Goal: Task Accomplishment & Management: Use online tool/utility

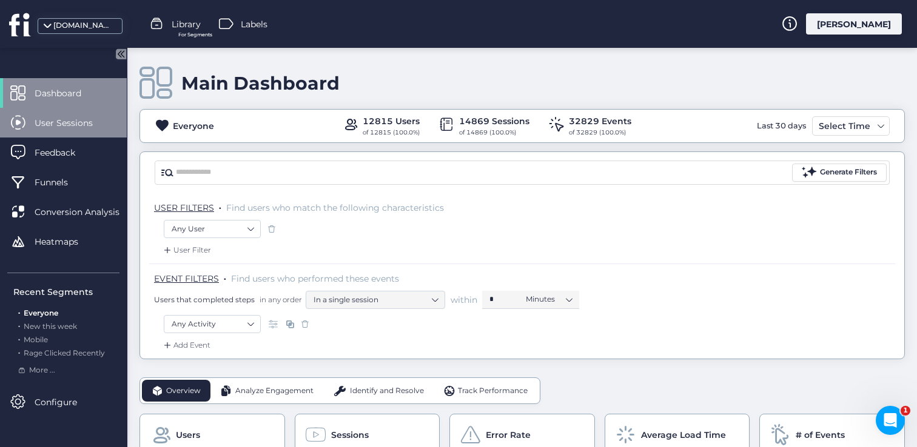
click at [102, 133] on div "User Sessions" at bounding box center [63, 123] width 127 height 30
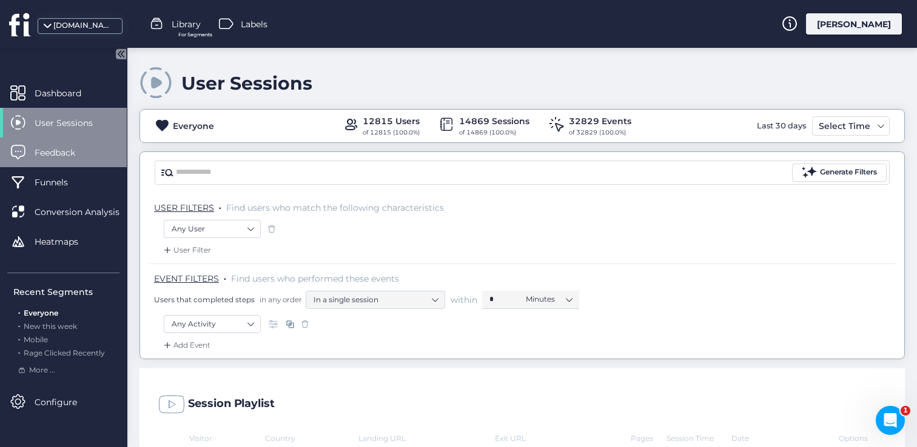
click at [44, 152] on span "Feedback" at bounding box center [64, 152] width 59 height 13
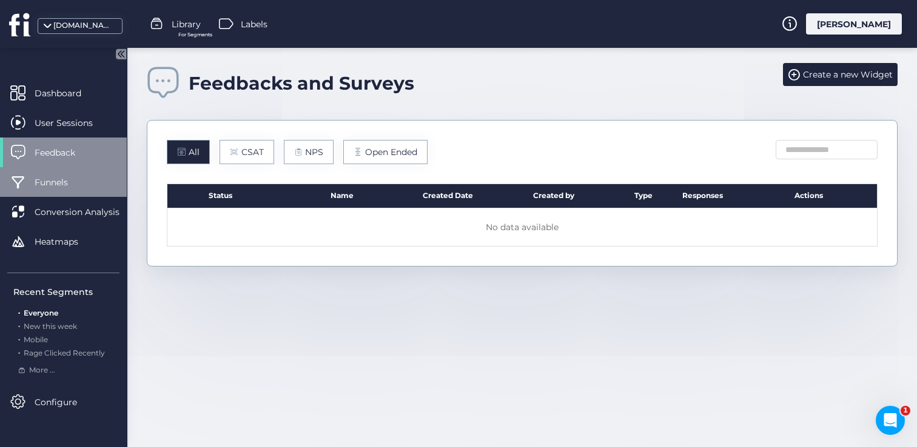
click at [30, 181] on div "Funnels" at bounding box center [63, 182] width 127 height 30
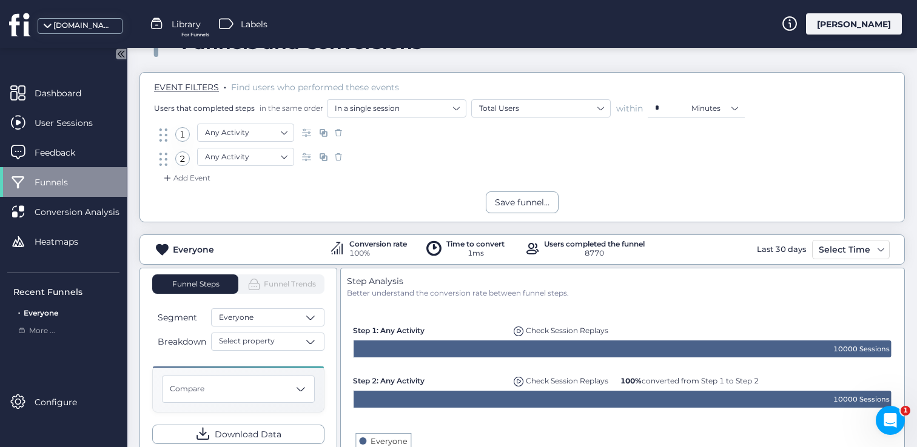
scroll to position [37, 0]
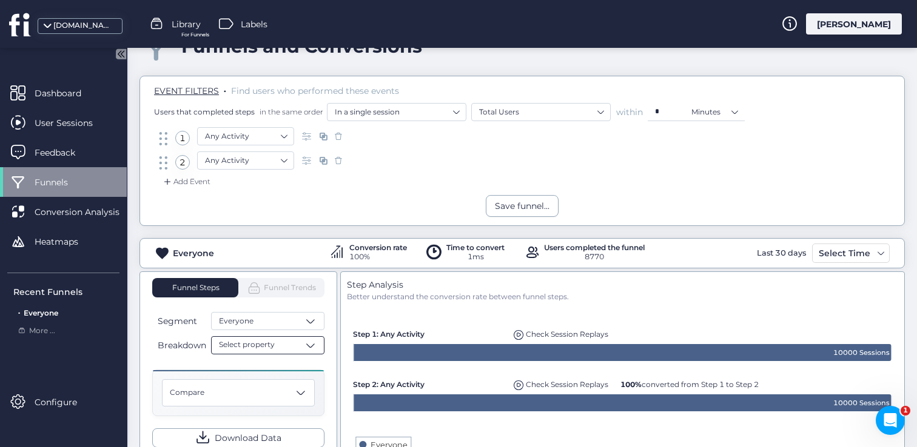
click at [291, 346] on div "Select property" at bounding box center [267, 345] width 113 height 18
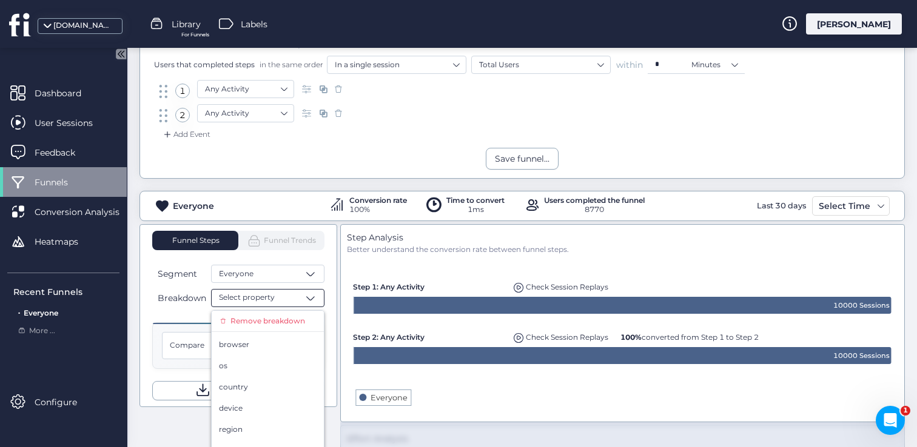
scroll to position [55, 0]
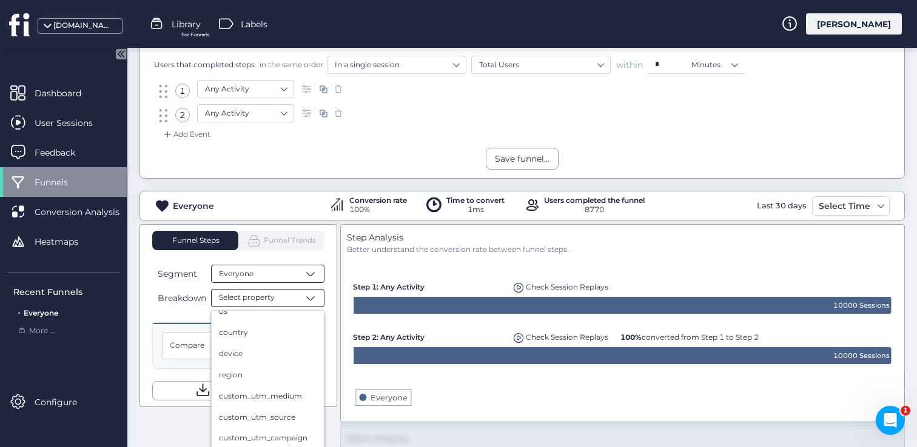
click at [314, 270] on span at bounding box center [310, 274] width 12 height 12
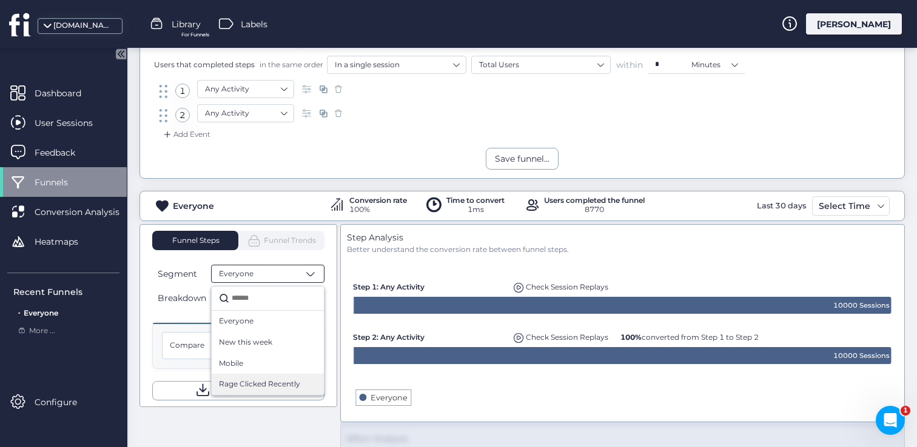
click at [296, 384] on span "Rage Clicked Recently" at bounding box center [259, 385] width 81 height 12
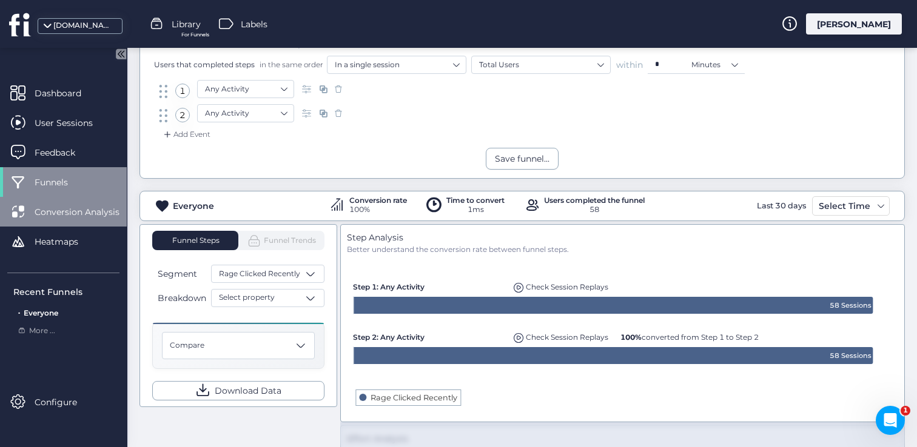
click at [58, 209] on span "Conversion Analysis" at bounding box center [86, 212] width 103 height 13
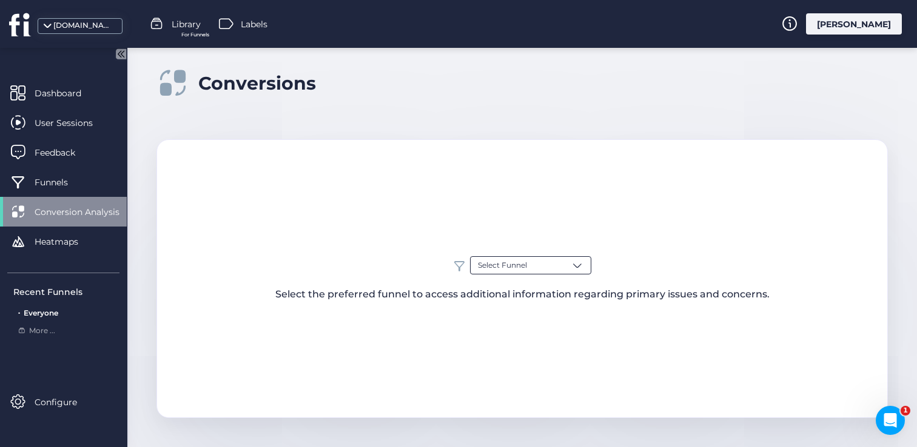
click at [580, 266] on span at bounding box center [577, 265] width 12 height 12
click at [580, 319] on div "Everyone" at bounding box center [530, 313] width 120 height 21
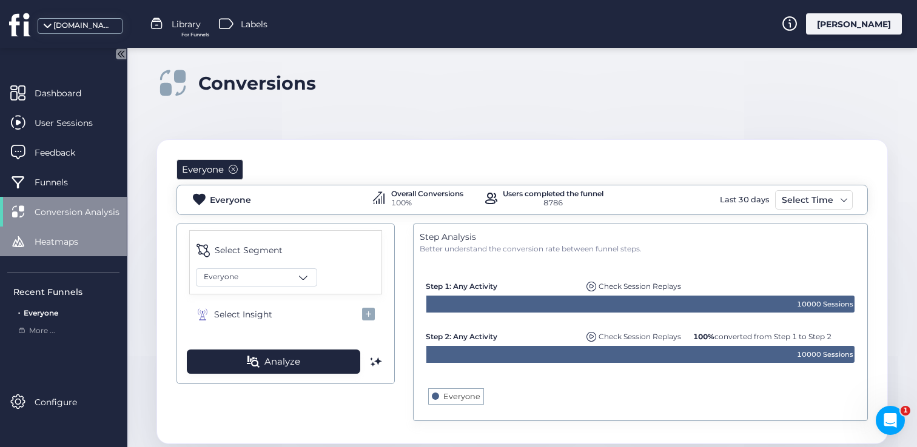
click at [63, 249] on div "Heatmaps" at bounding box center [63, 242] width 127 height 30
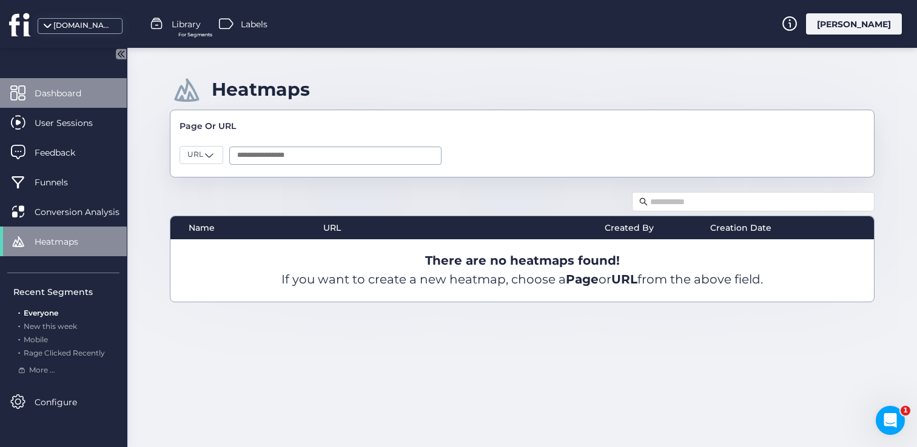
click at [36, 92] on span "Dashboard" at bounding box center [67, 93] width 65 height 13
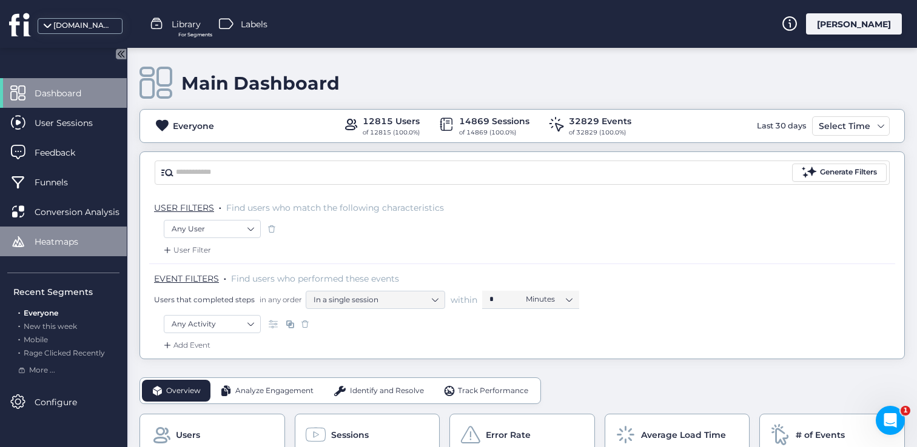
click at [62, 242] on span "Heatmaps" at bounding box center [66, 241] width 62 height 13
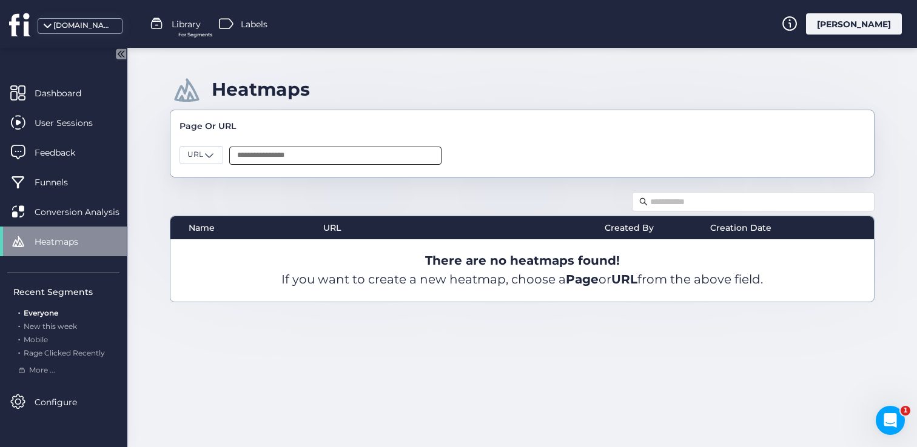
click at [277, 150] on input "text" at bounding box center [335, 156] width 212 height 18
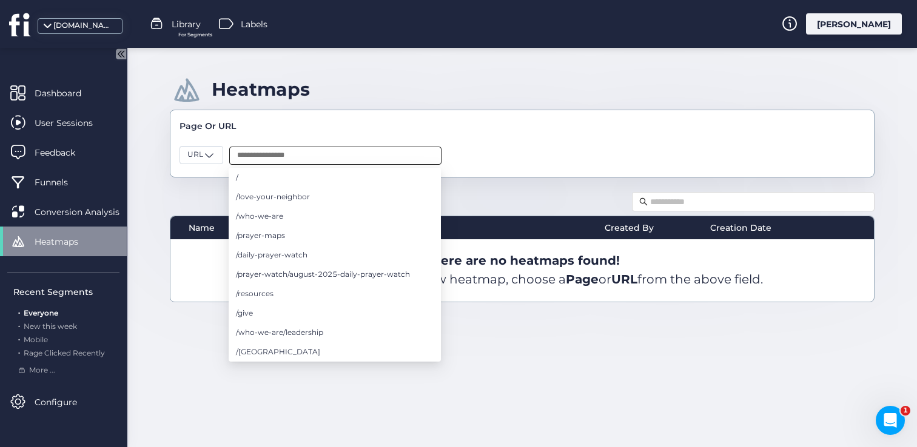
click at [279, 155] on input "text" at bounding box center [335, 156] width 212 height 18
click at [298, 262] on li "/daily-prayer-watch" at bounding box center [335, 255] width 212 height 19
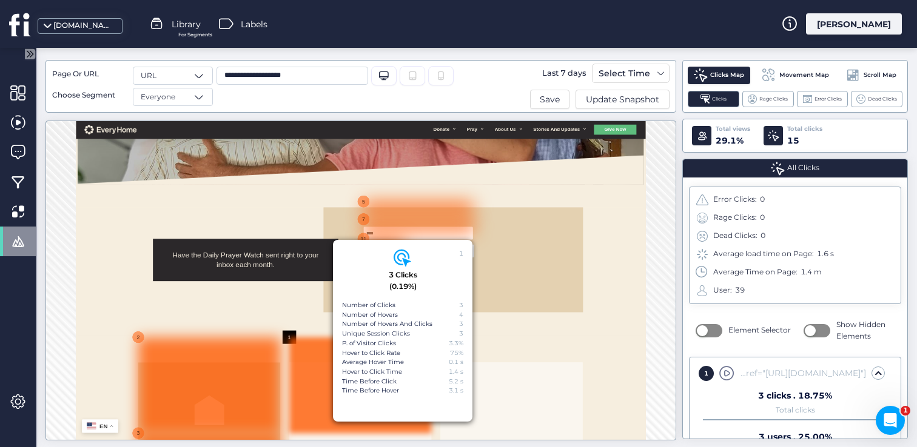
scroll to position [314, 0]
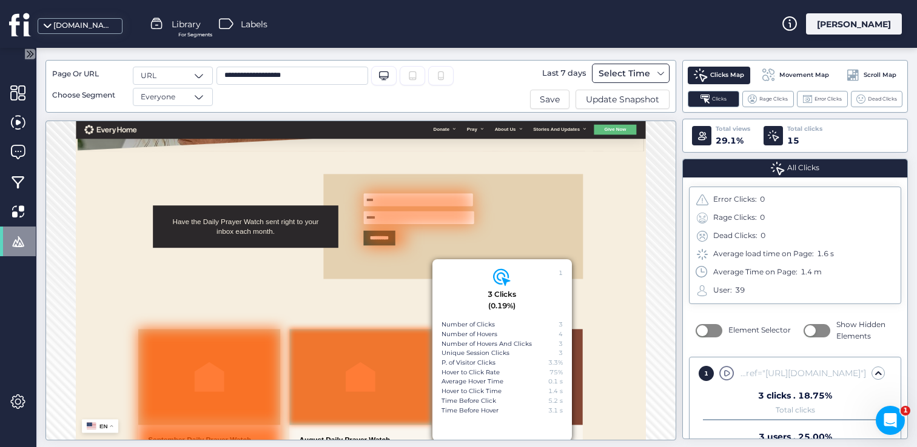
click at [665, 73] on span at bounding box center [661, 74] width 10 height 10
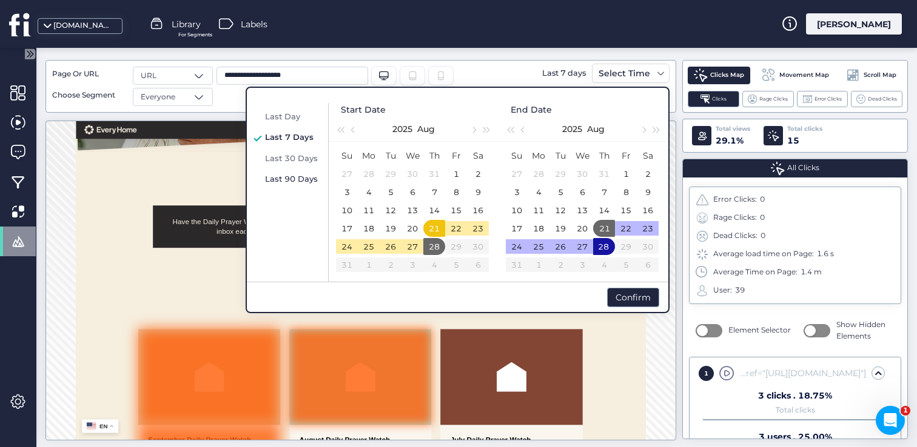
click at [313, 181] on span "Last 90 Days" at bounding box center [291, 179] width 53 height 10
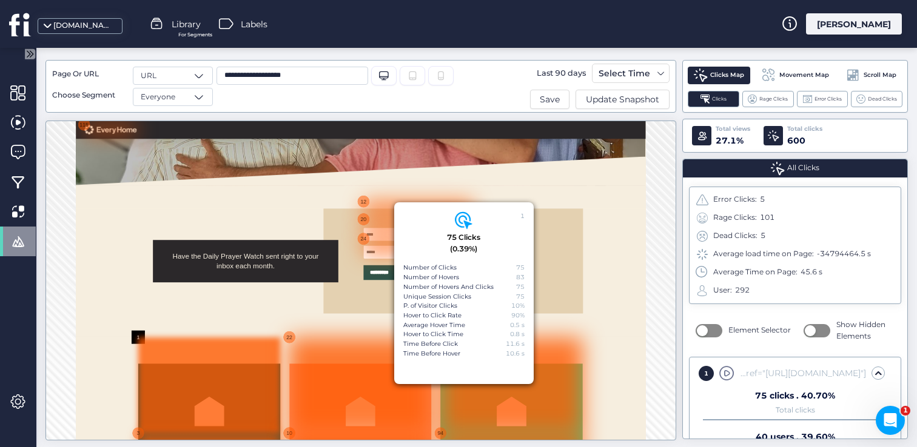
scroll to position [317, 0]
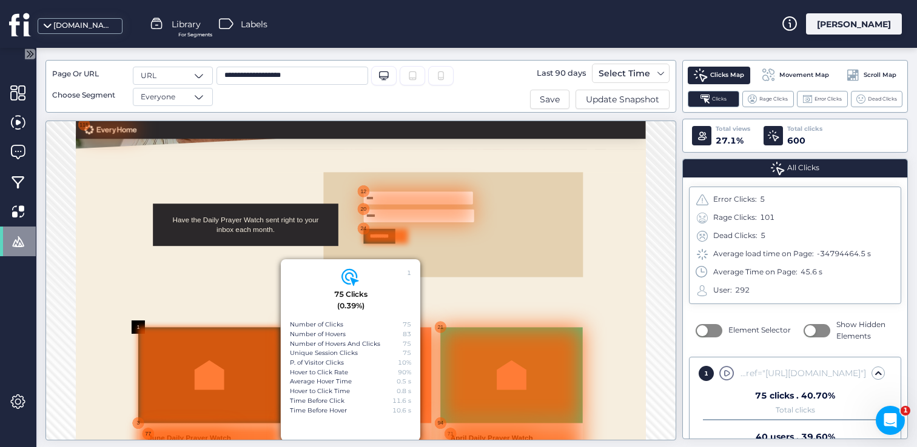
click at [717, 356] on div at bounding box center [708, 357] width 91 height 31
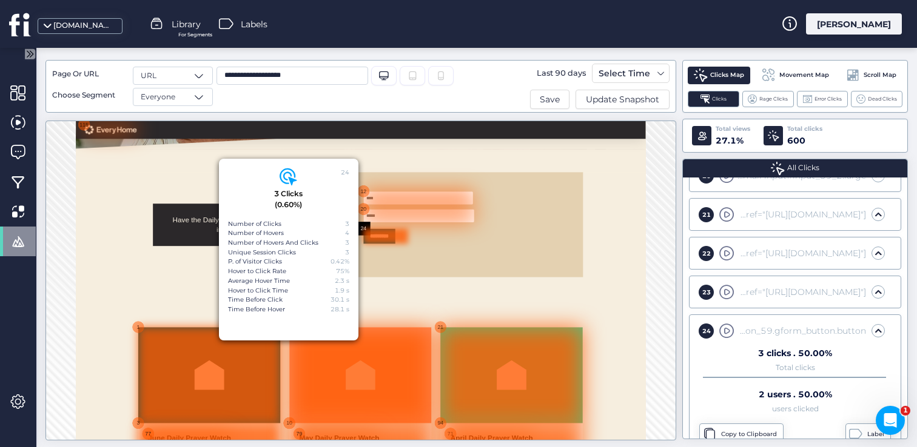
scroll to position [561, 0]
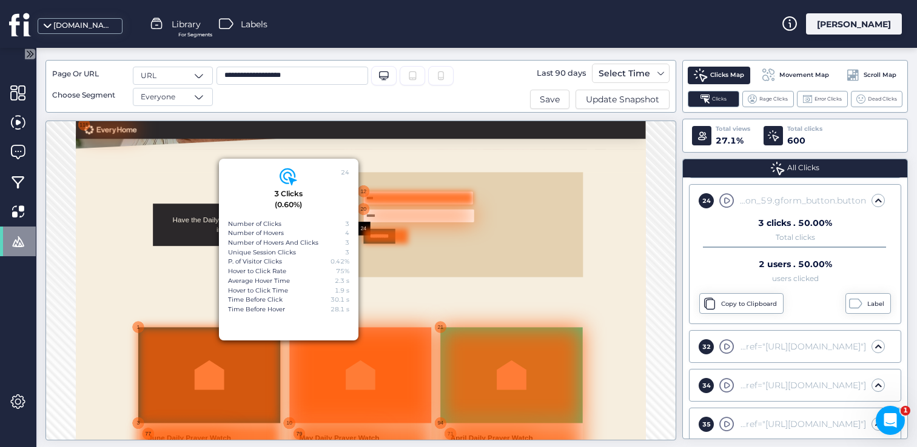
click at [723, 280] on div at bounding box center [775, 279] width 224 height 27
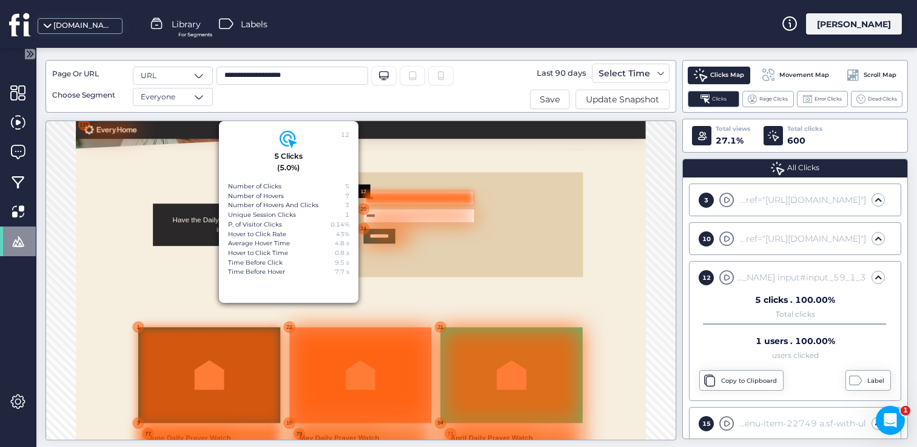
scroll to position [182, 0]
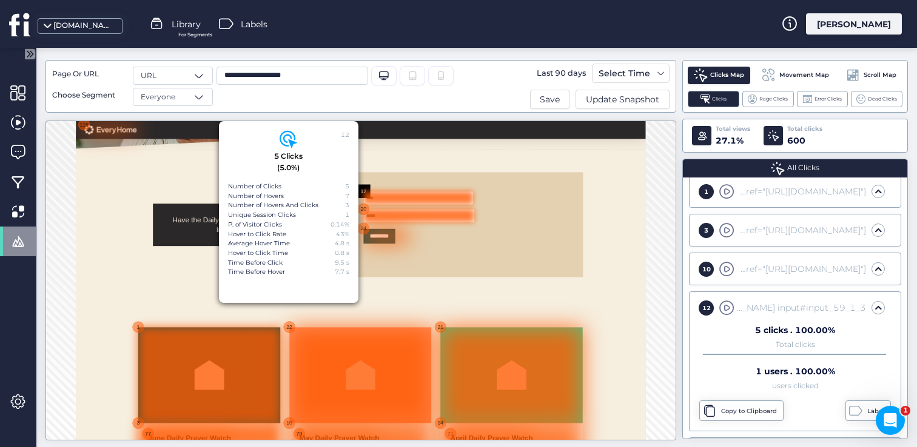
click at [723, 316] on div at bounding box center [776, 315] width 226 height 27
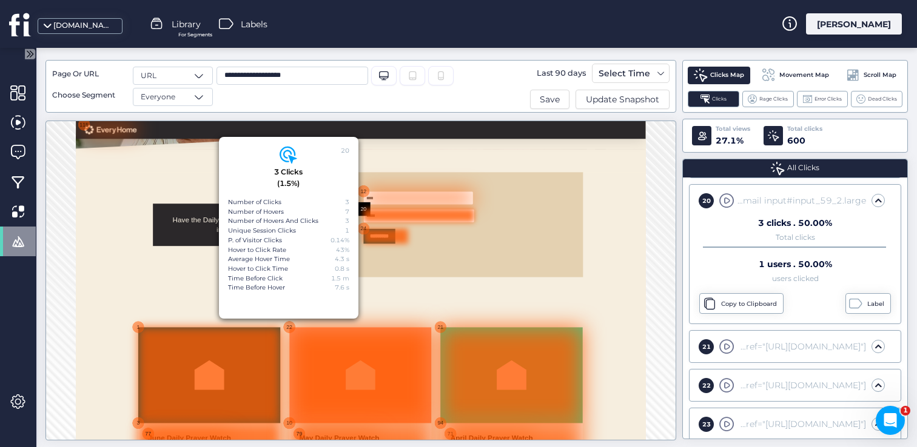
click at [708, 366] on div at bounding box center [708, 357] width 91 height 31
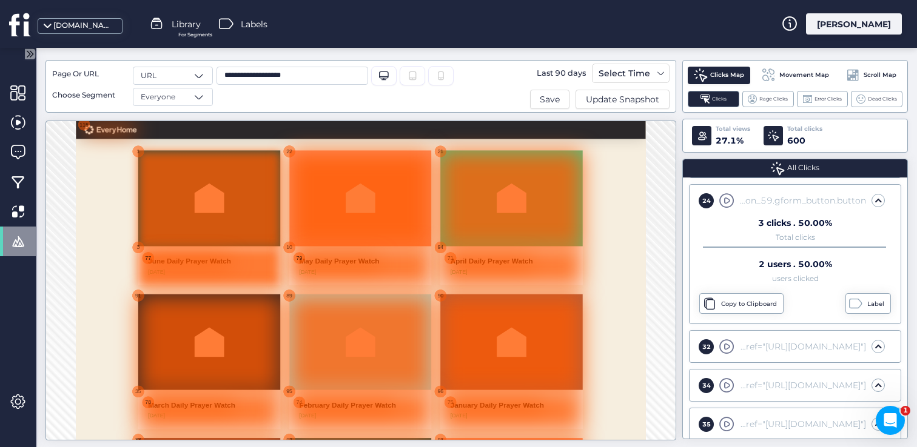
scroll to position [655, 0]
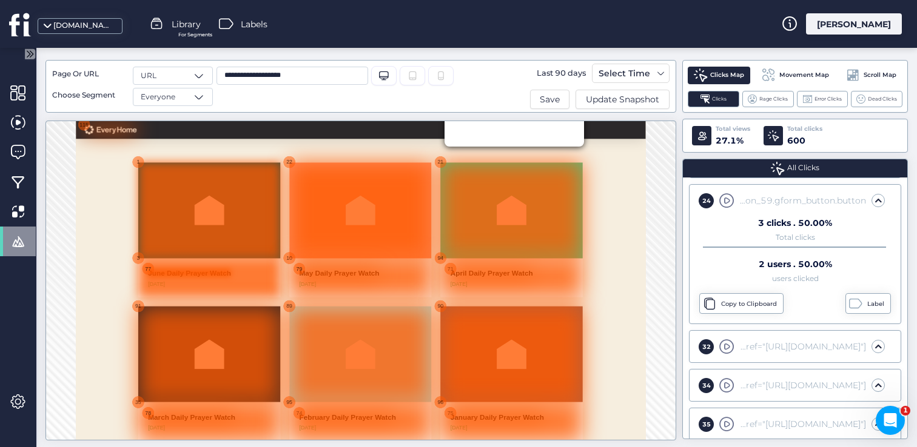
click at [224, 425] on div at bounding box center [307, 432] width 169 height 17
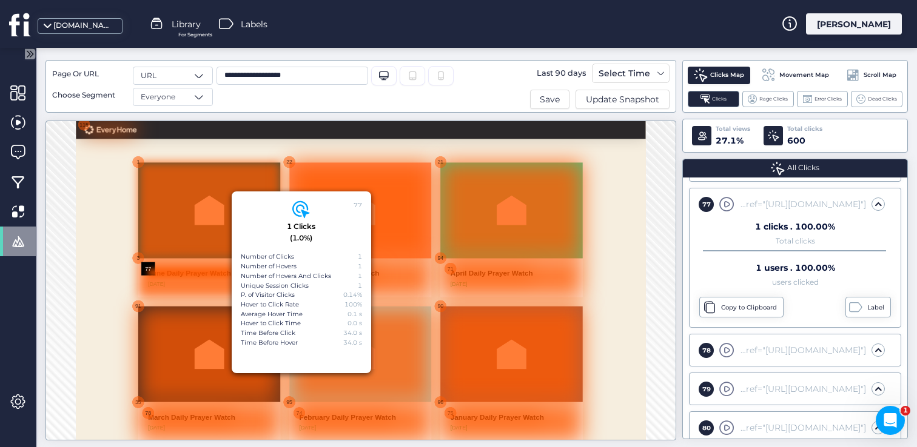
scroll to position [1414, 0]
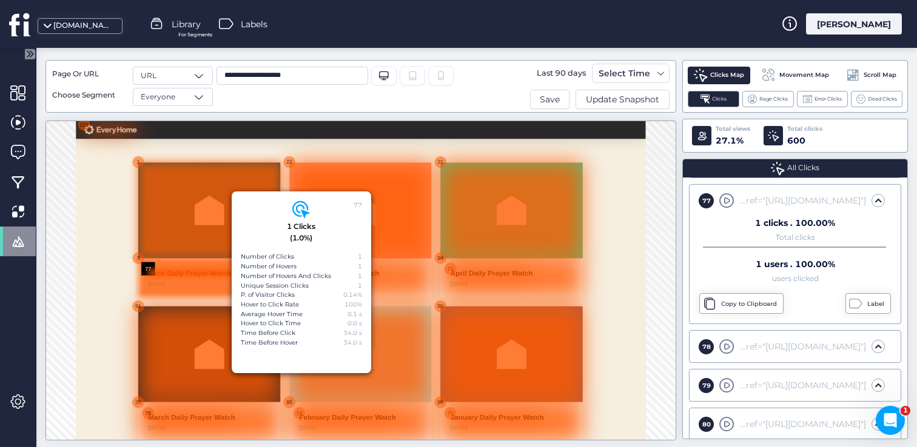
click at [204, 402] on div at bounding box center [347, 442] width 291 height 81
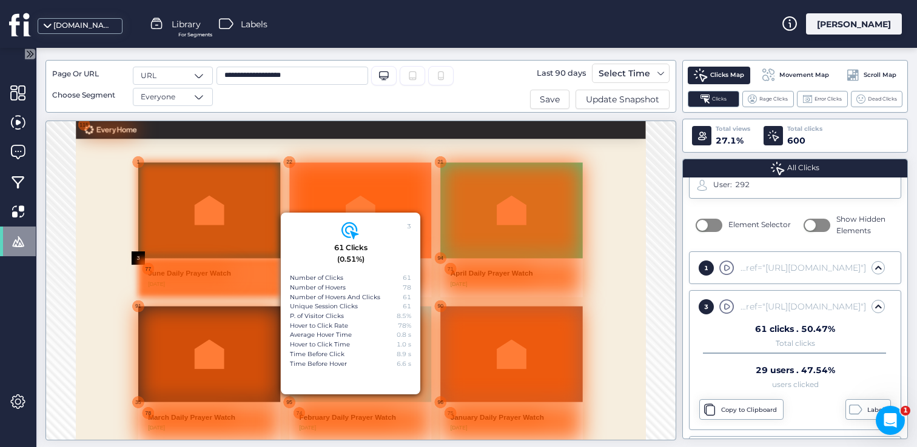
scroll to position [104, 0]
click at [208, 210] on div at bounding box center [347, 304] width 291 height 196
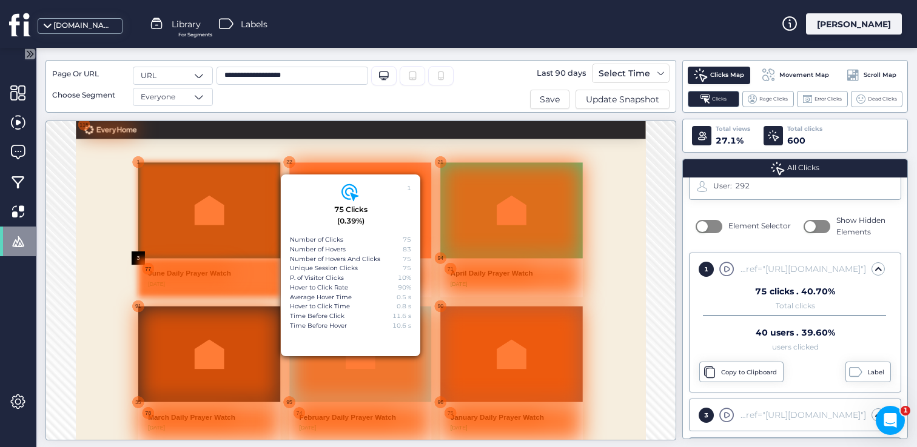
scroll to position [65, 0]
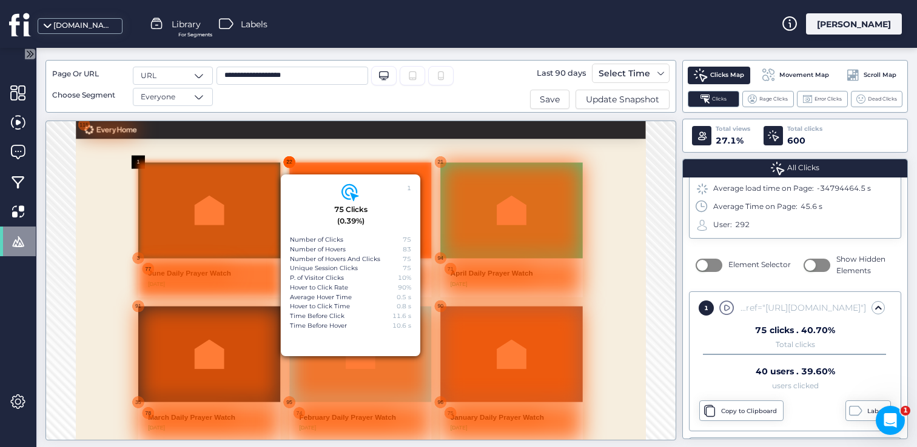
click at [510, 209] on div "22" at bounding box center [511, 205] width 27 height 27
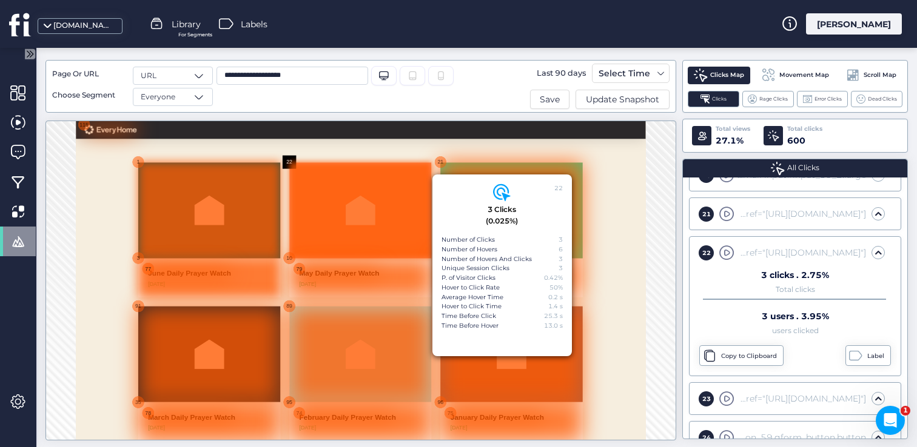
scroll to position [483, 0]
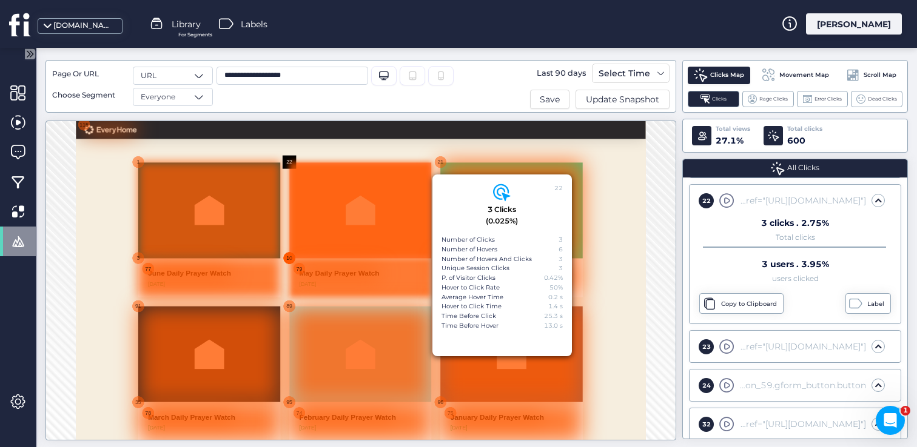
click at [509, 400] on div "10" at bounding box center [511, 402] width 27 height 27
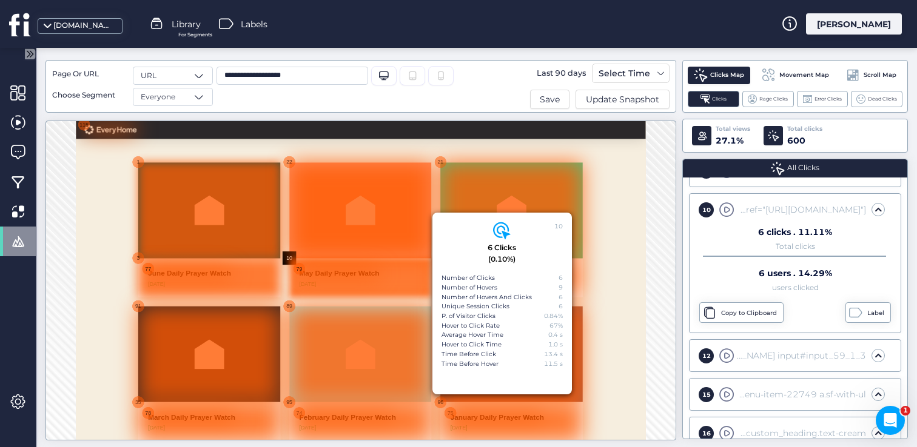
scroll to position [143, 0]
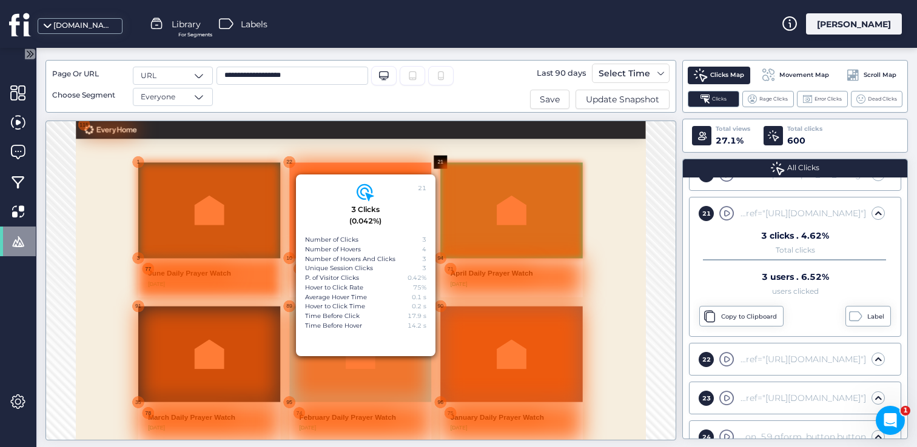
scroll to position [444, 0]
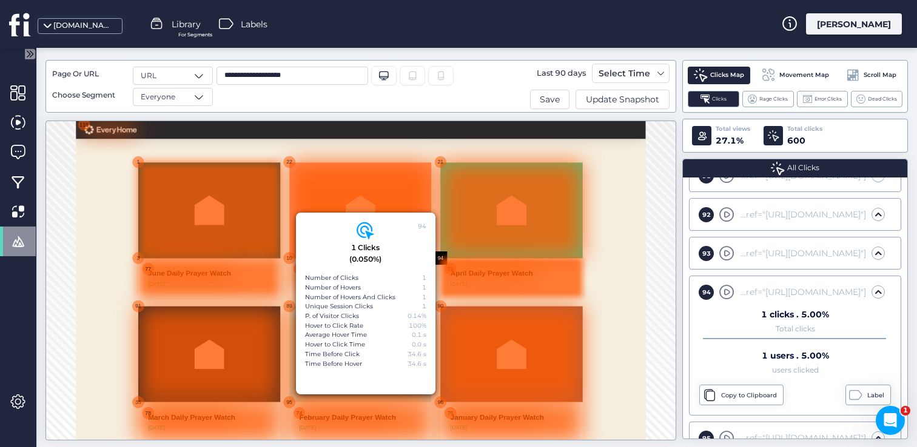
scroll to position [2074, 0]
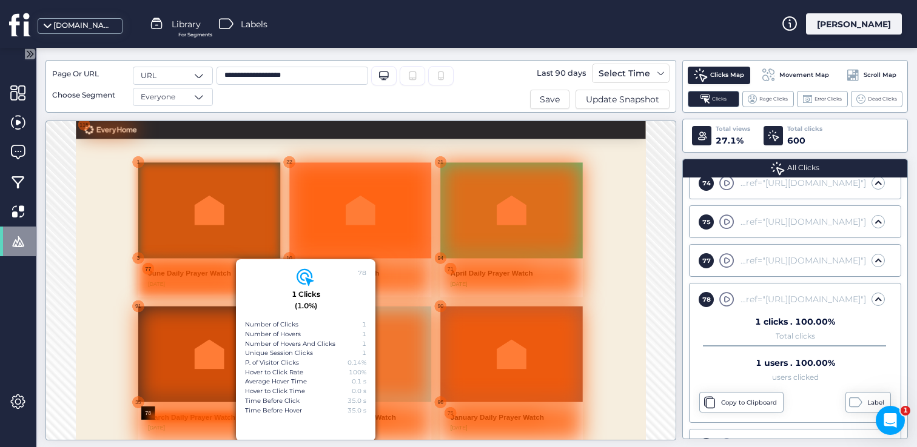
scroll to position [1346, 0]
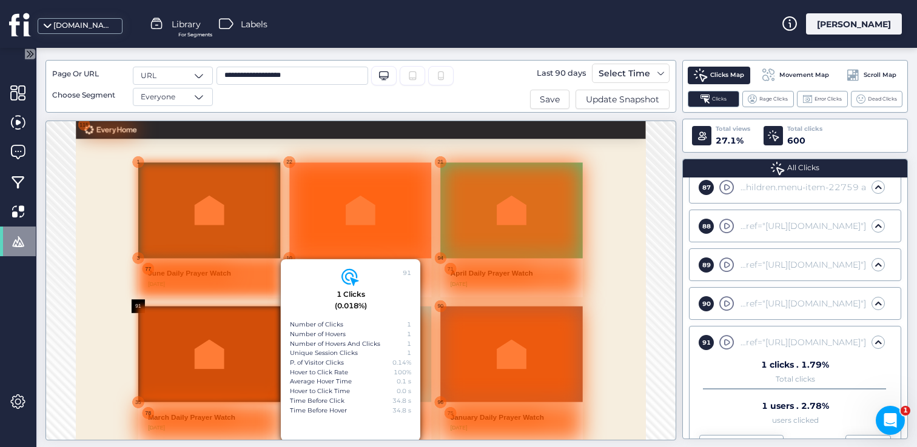
scroll to position [1958, 0]
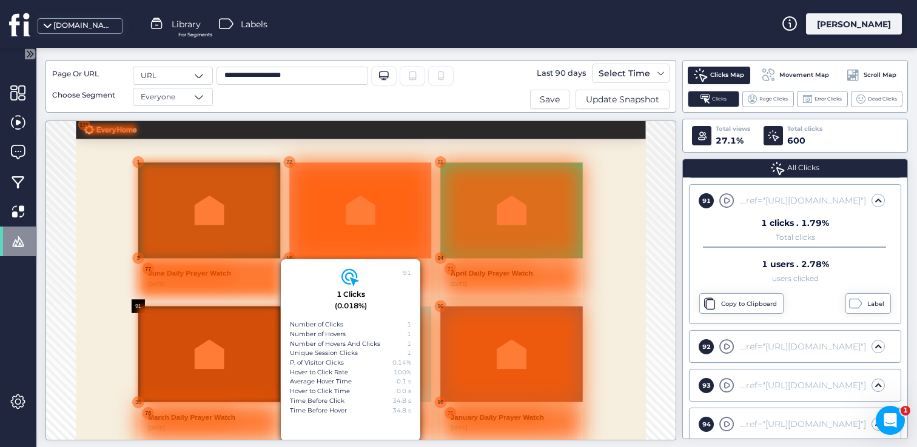
click at [99, 132] on div at bounding box center [145, 138] width 107 height 19
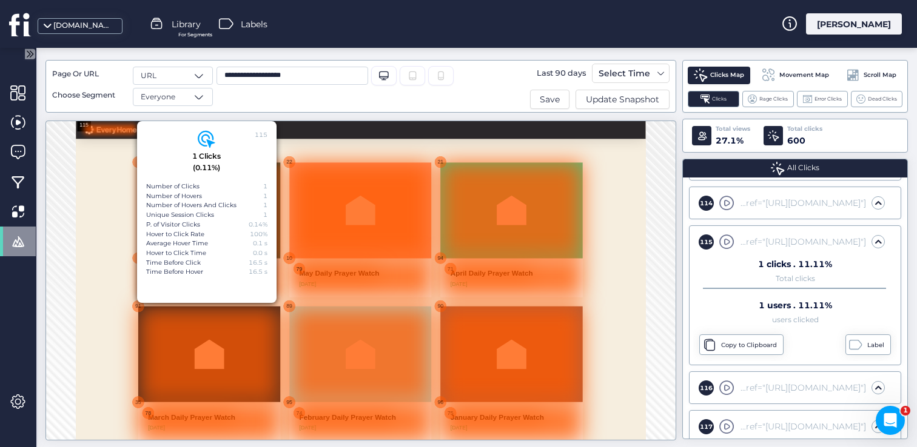
scroll to position [2695, 0]
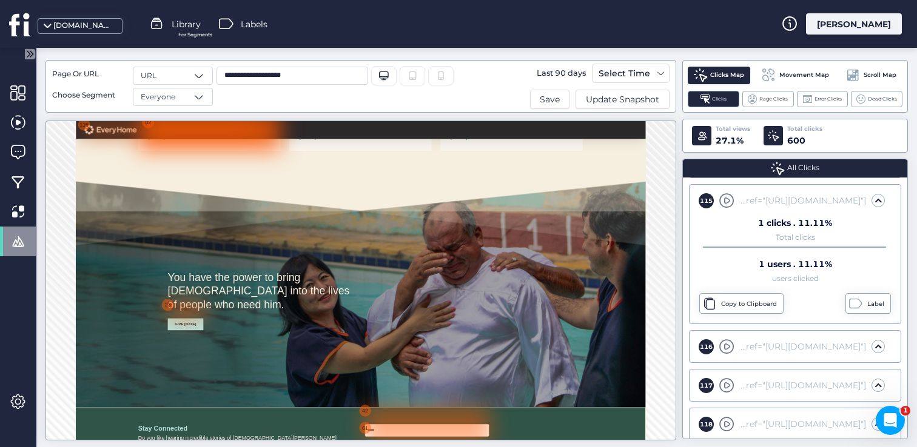
scroll to position [1840, 0]
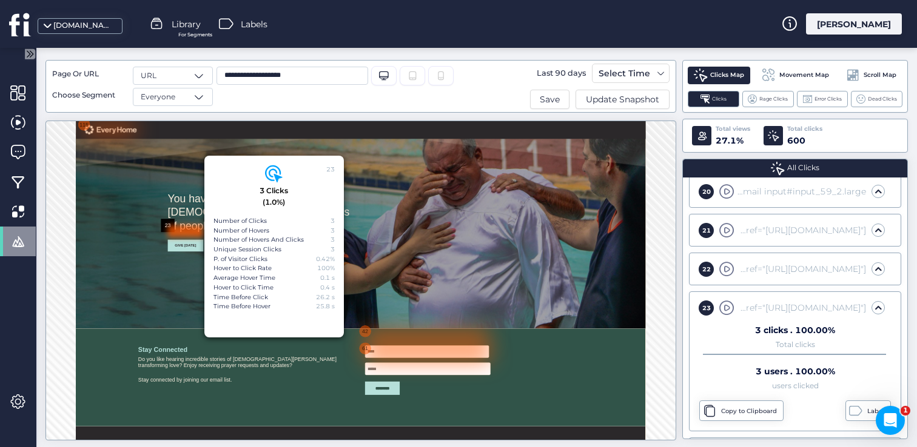
scroll to position [2002, 0]
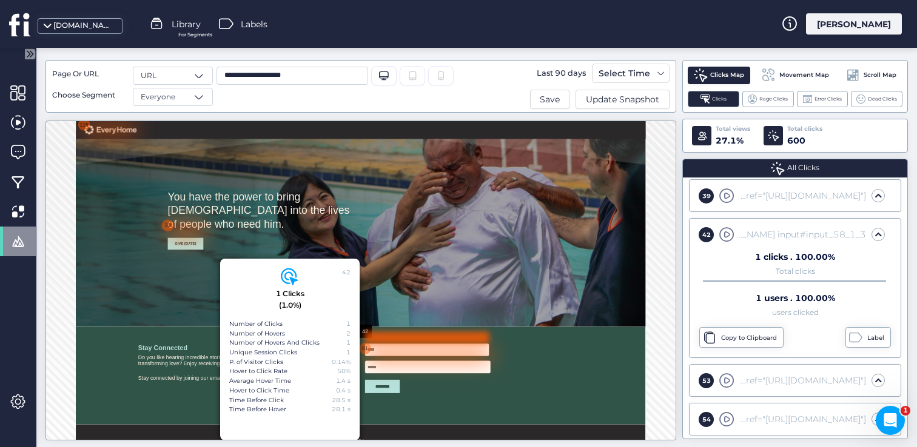
scroll to position [794, 0]
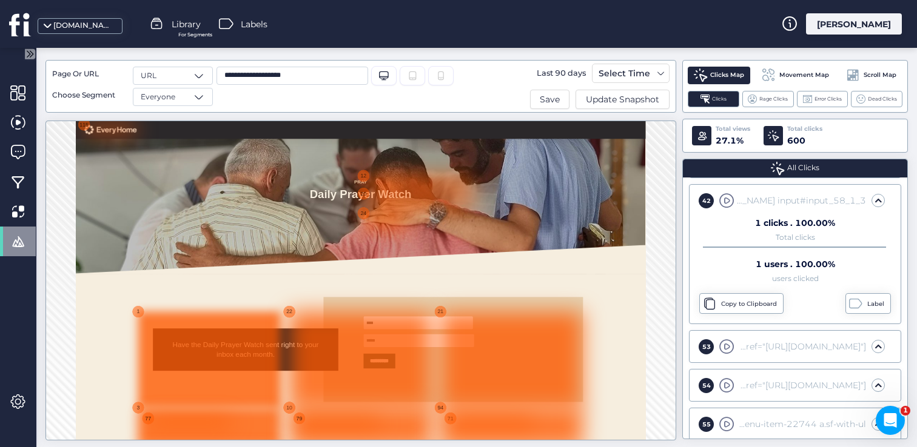
scroll to position [0, 0]
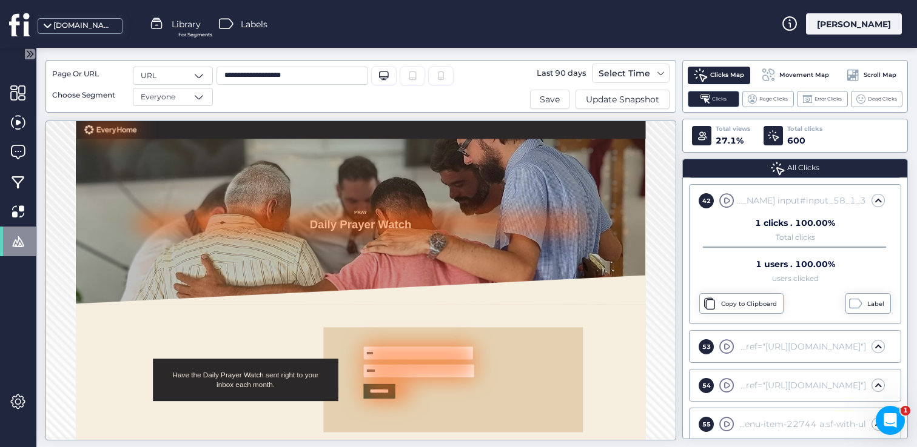
click at [313, 76] on input "**********" at bounding box center [292, 76] width 152 height 18
click at [310, 117] on li "/es/daily-prayer-watch" at bounding box center [292, 117] width 152 height 19
type input "**********"
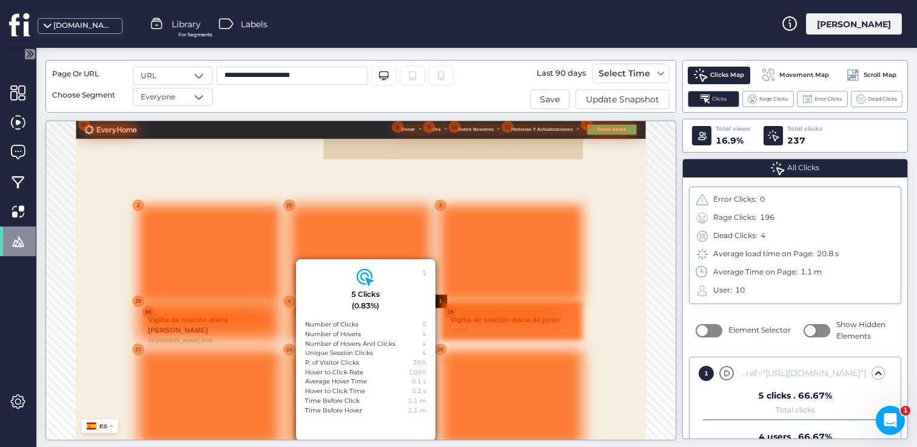
scroll to position [598, 0]
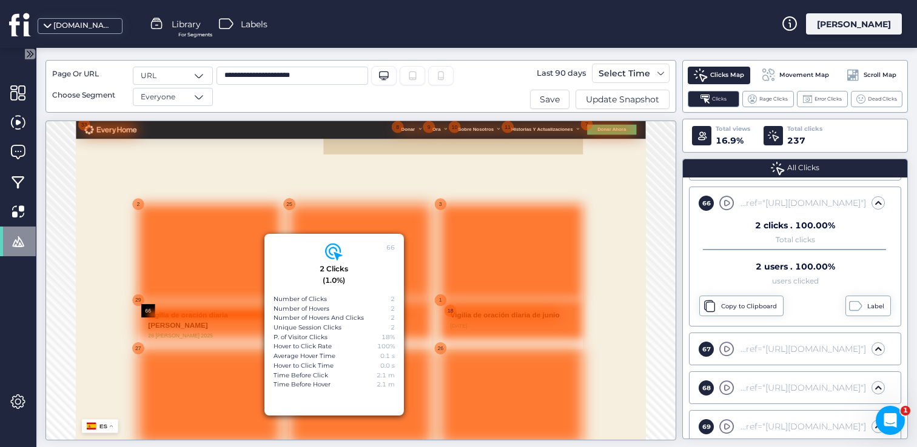
scroll to position [2035, 0]
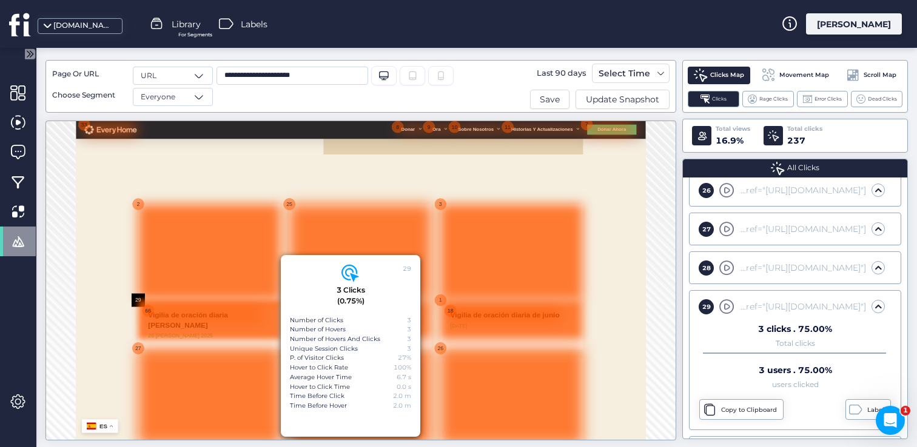
scroll to position [1113, 0]
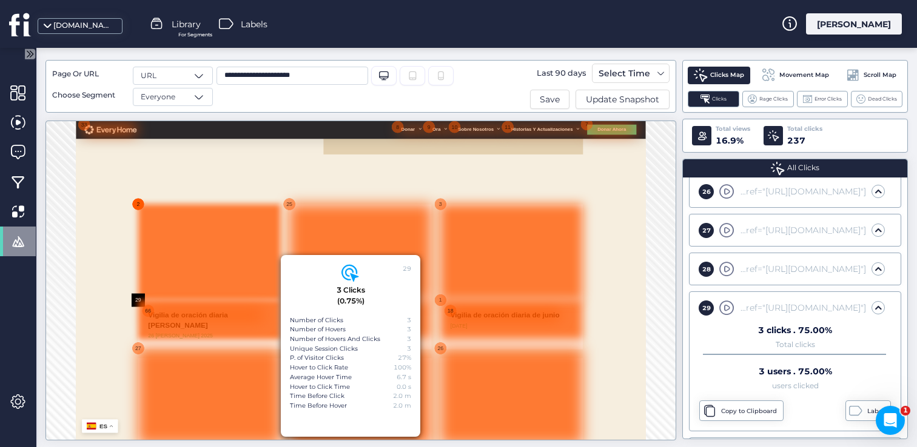
click at [202, 290] on div "2" at bounding box center [202, 291] width 27 height 27
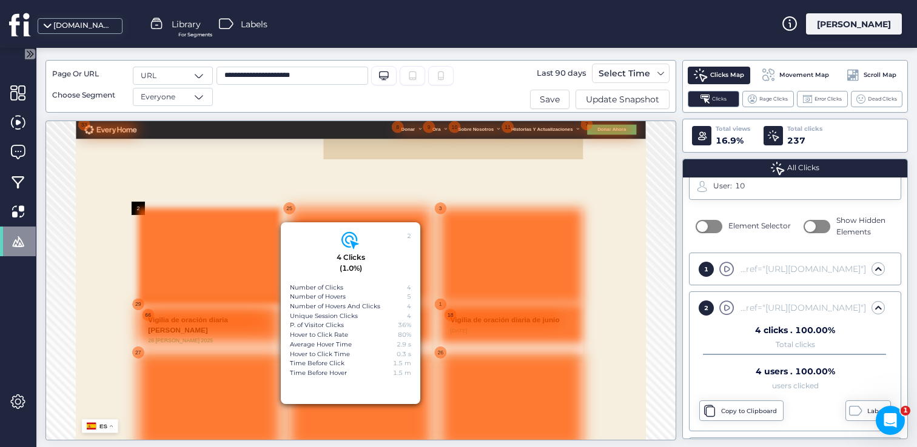
scroll to position [589, 0]
click at [735, 139] on div at bounding box center [764, 139] width 62 height 10
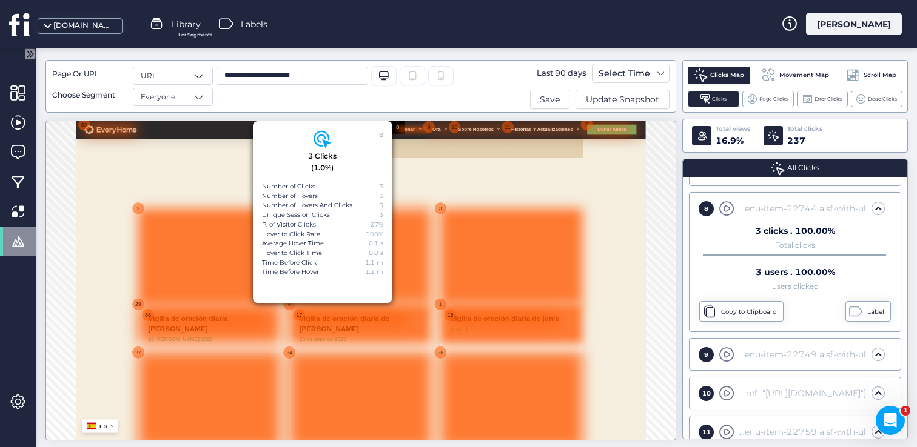
scroll to position [406, 0]
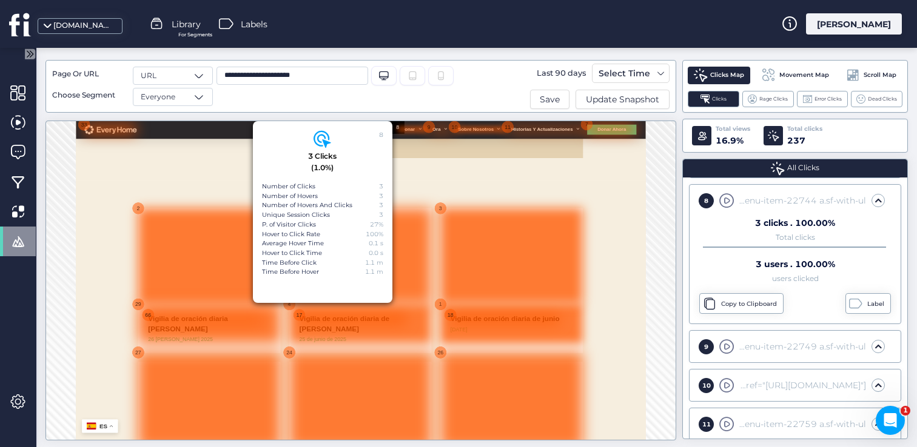
click at [854, 139] on div at bounding box center [902, 139] width 107 height 10
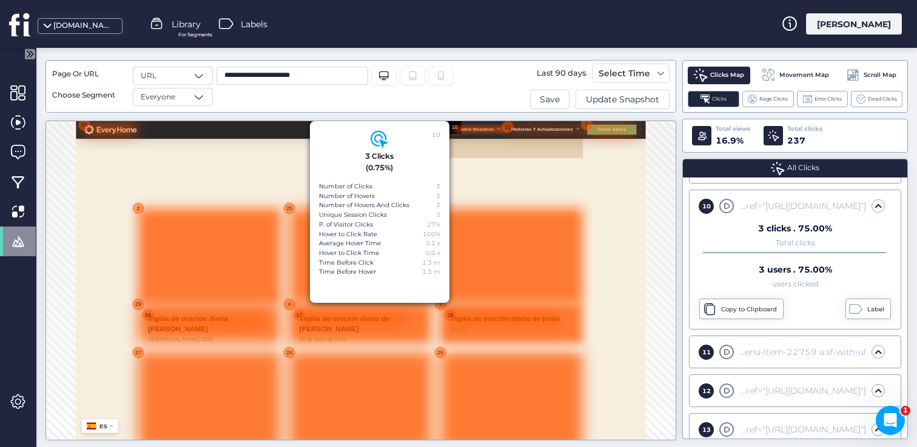
scroll to position [483, 0]
